Goal: Task Accomplishment & Management: Complete application form

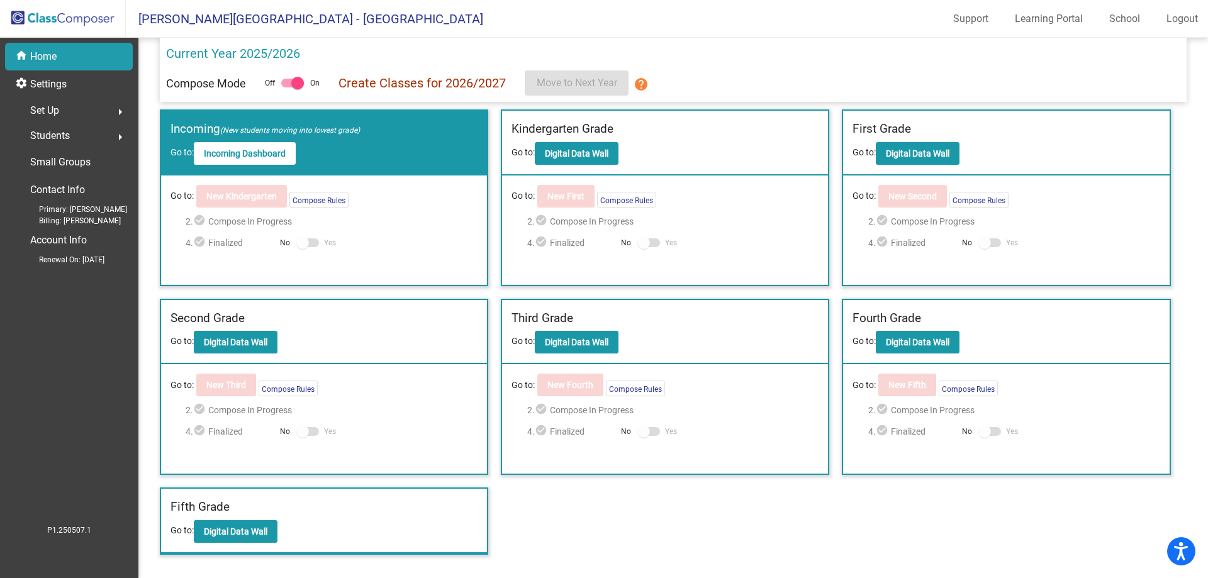
click at [65, 115] on div "Set Up arrow_right" at bounding box center [73, 110] width 120 height 25
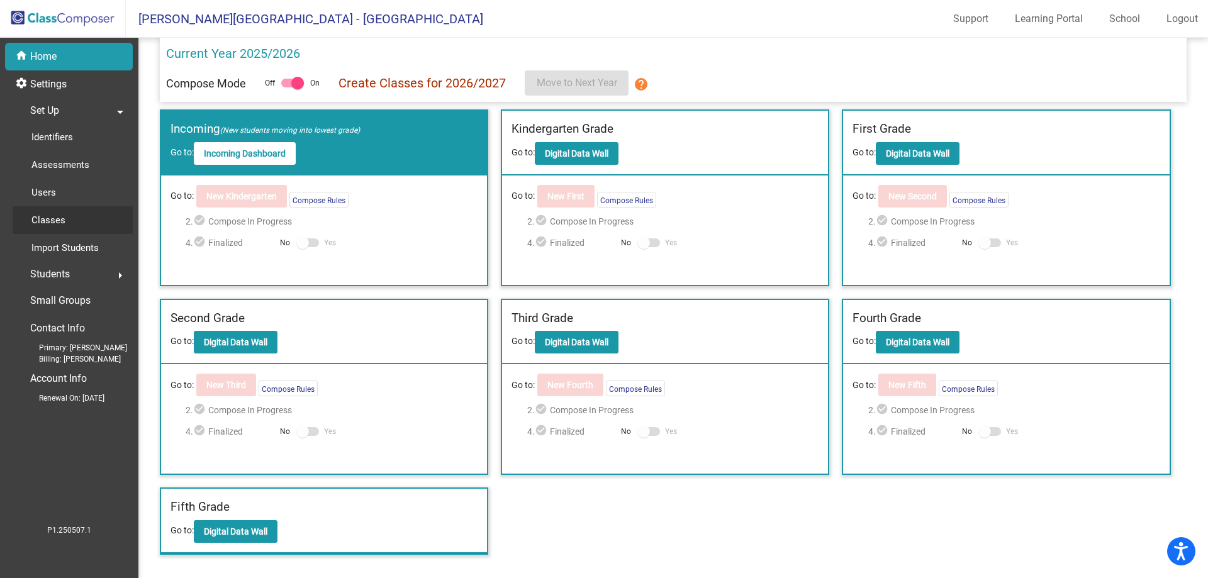
click at [75, 216] on div "Classes" at bounding box center [44, 220] width 63 height 28
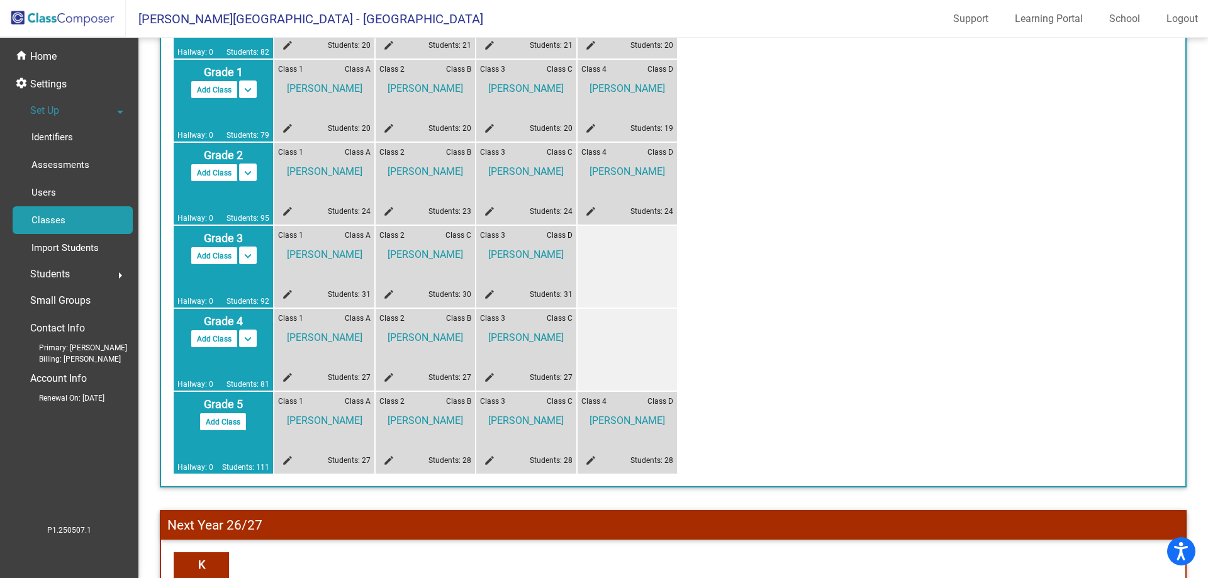
scroll to position [189, 0]
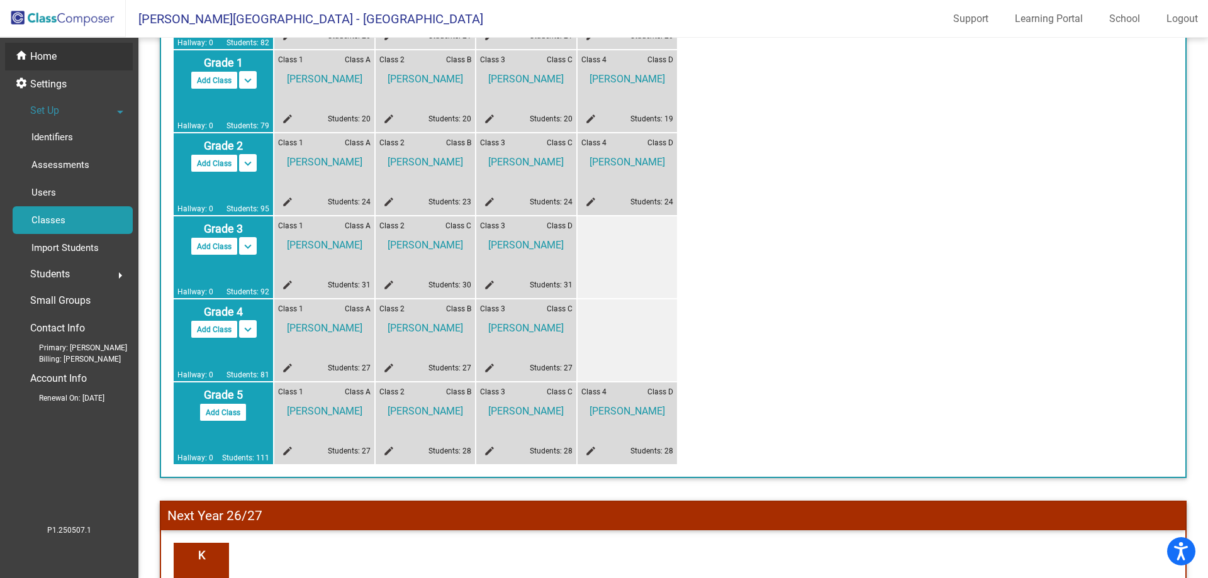
click at [83, 58] on div "home Home" at bounding box center [69, 57] width 128 height 28
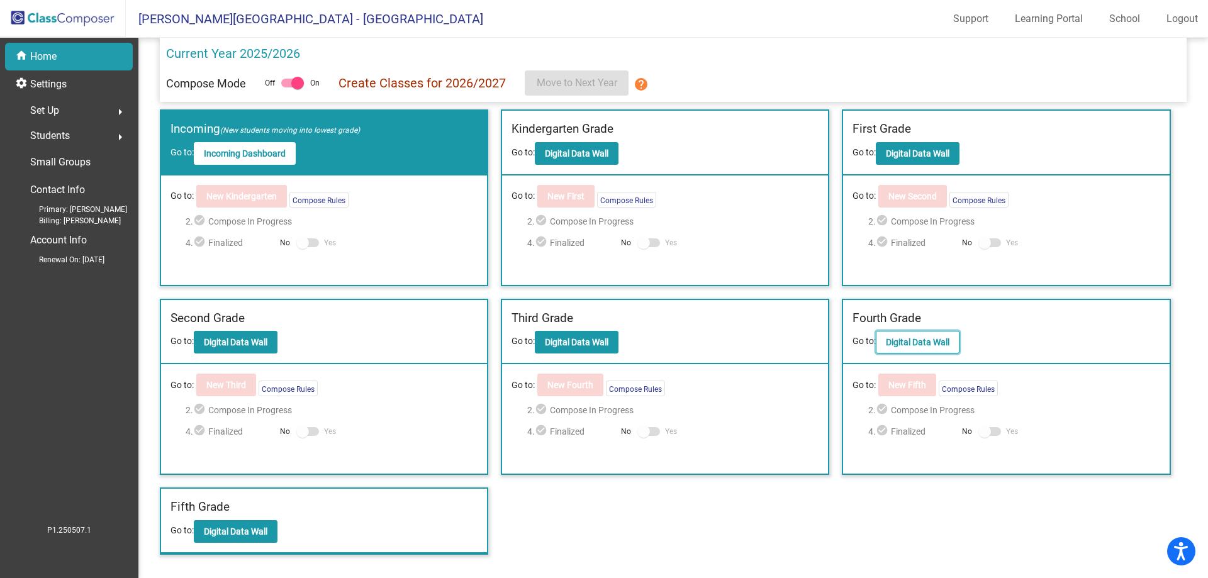
click at [929, 342] on b "Digital Data Wall" at bounding box center [918, 342] width 64 height 10
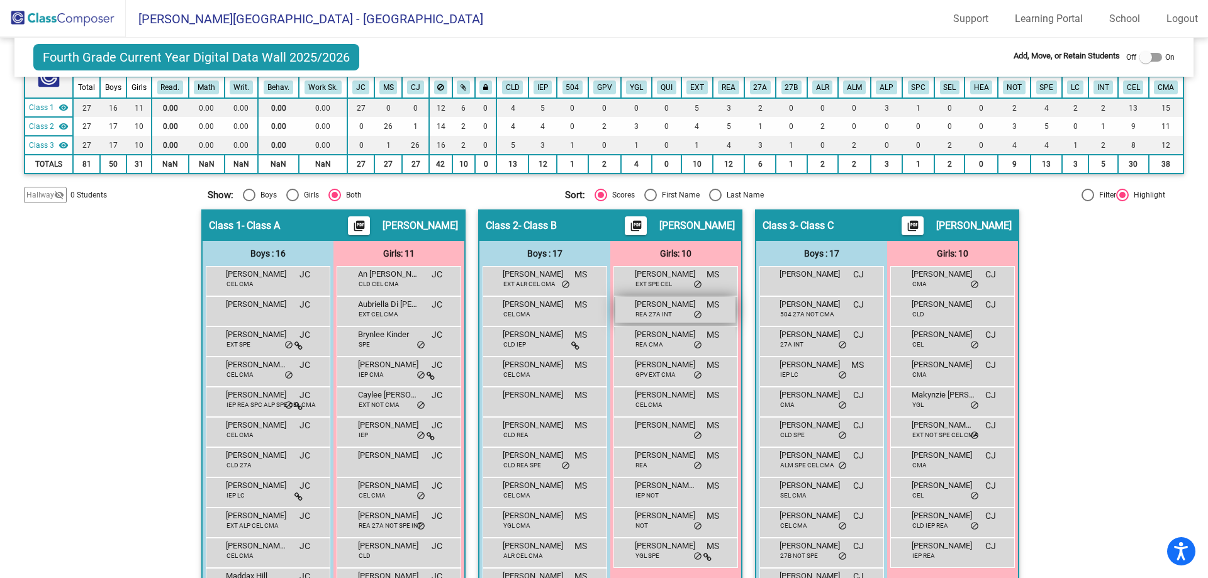
scroll to position [63, 0]
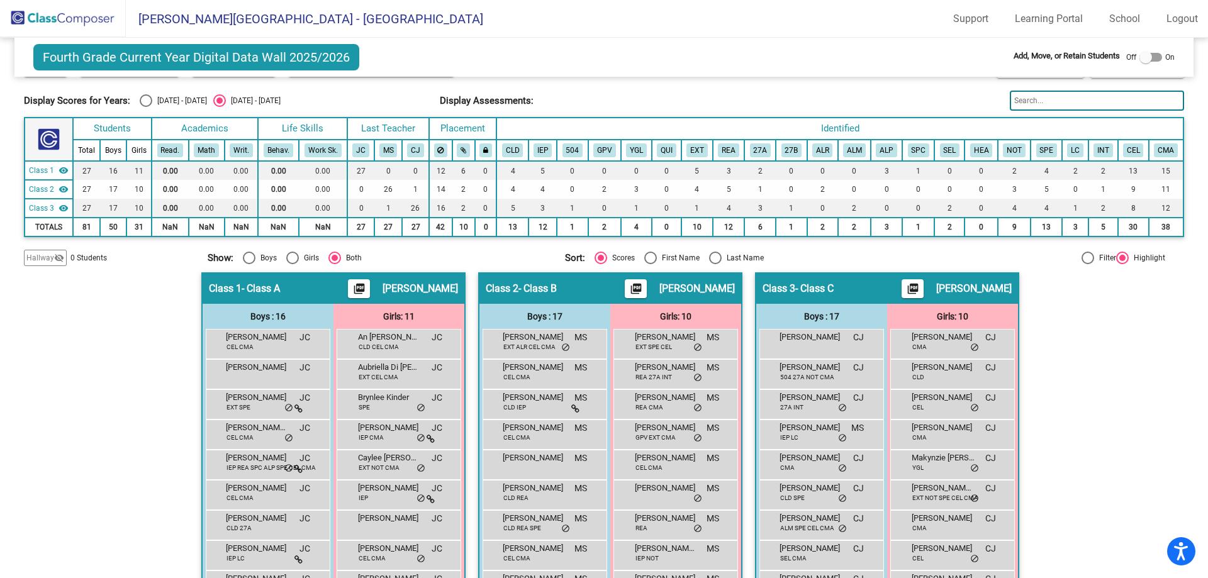
click at [1144, 57] on div at bounding box center [1145, 57] width 13 height 13
checkbox input "true"
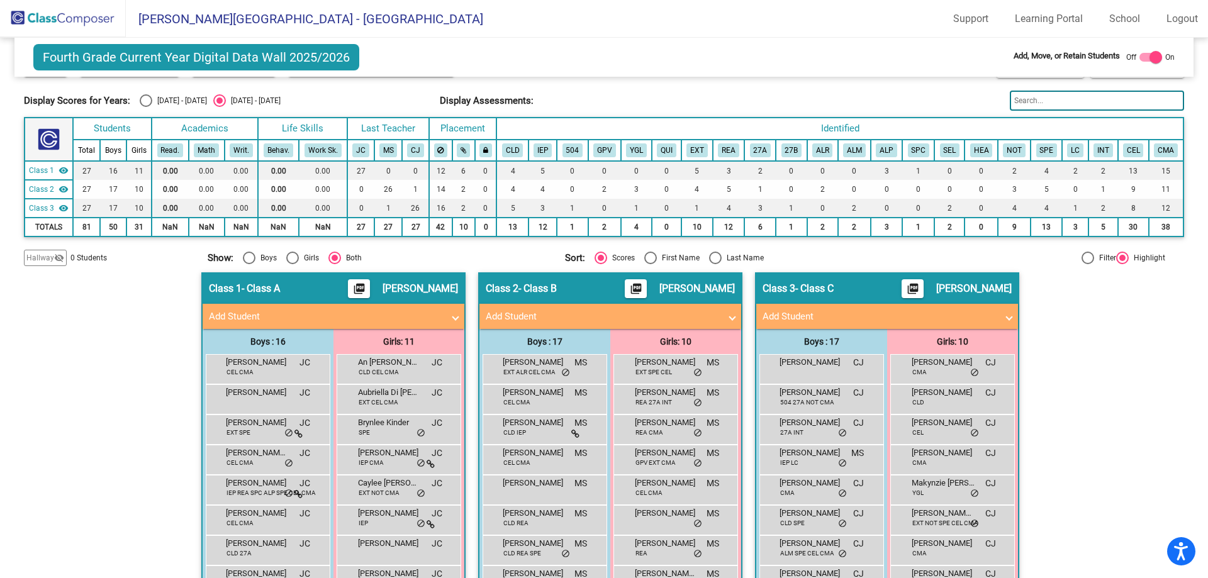
click at [915, 325] on mat-expansion-panel-header "Add Student" at bounding box center [887, 316] width 262 height 25
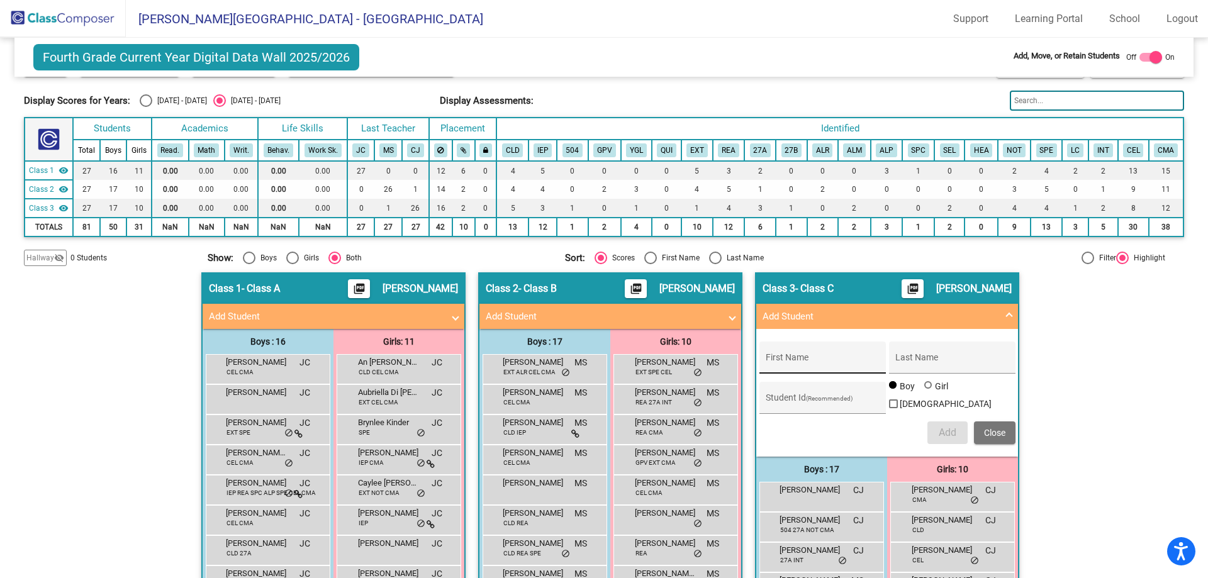
click at [842, 354] on div "First Name" at bounding box center [822, 362] width 113 height 26
type input "[PERSON_NAME]"
type input "146160980"
click at [939, 428] on span "Add" at bounding box center [948, 433] width 18 height 12
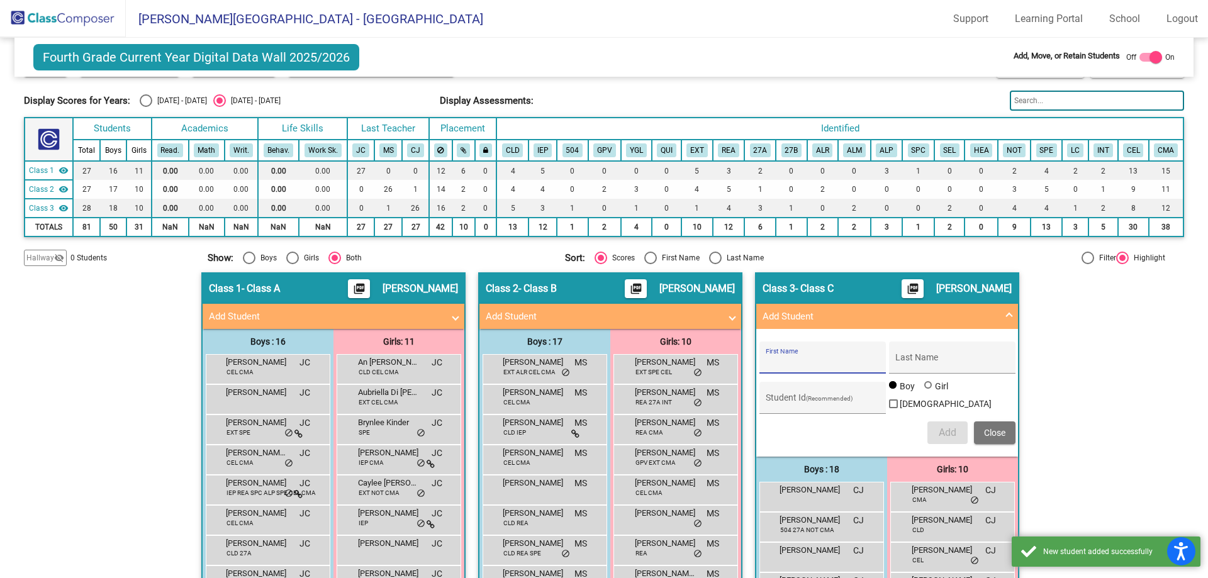
scroll to position [0, 0]
